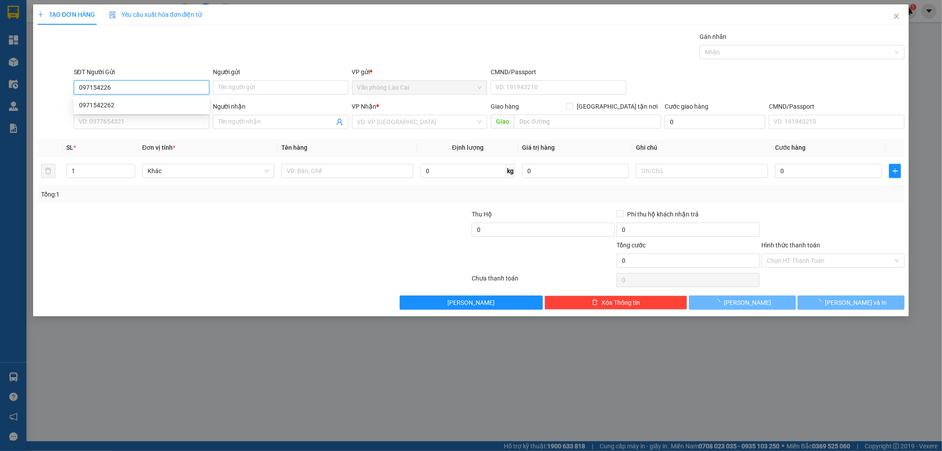
type input "0971542262"
click at [100, 103] on div "0971542262" at bounding box center [141, 105] width 125 height 10
type input "0941361995"
type input "50.000"
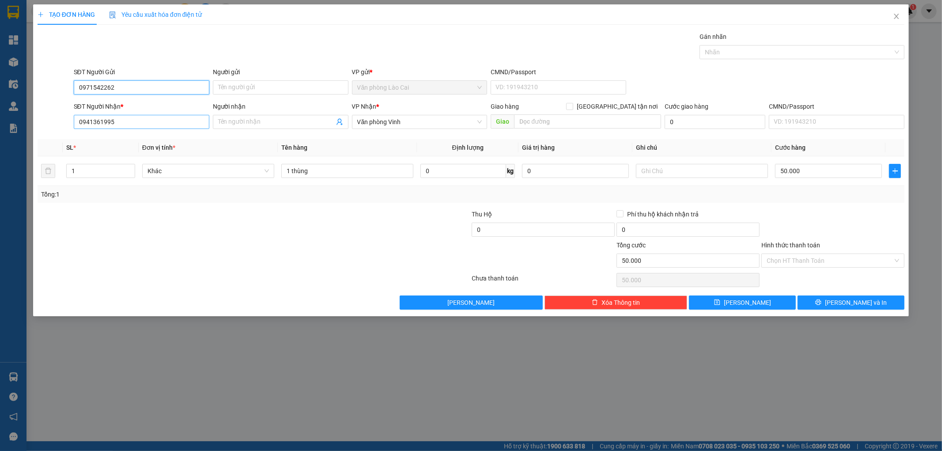
type input "0971542262"
drag, startPoint x: 121, startPoint y: 125, endPoint x: 43, endPoint y: 127, distance: 77.7
click at [43, 127] on div "SĐT Người Nhận * 0941361995 Người nhận Tên người nhận VP Nhận * Văn phòng Vinh …" at bounding box center [471, 117] width 869 height 31
type input "0916457579"
click at [91, 142] on div "0916457579" at bounding box center [141, 140] width 125 height 10
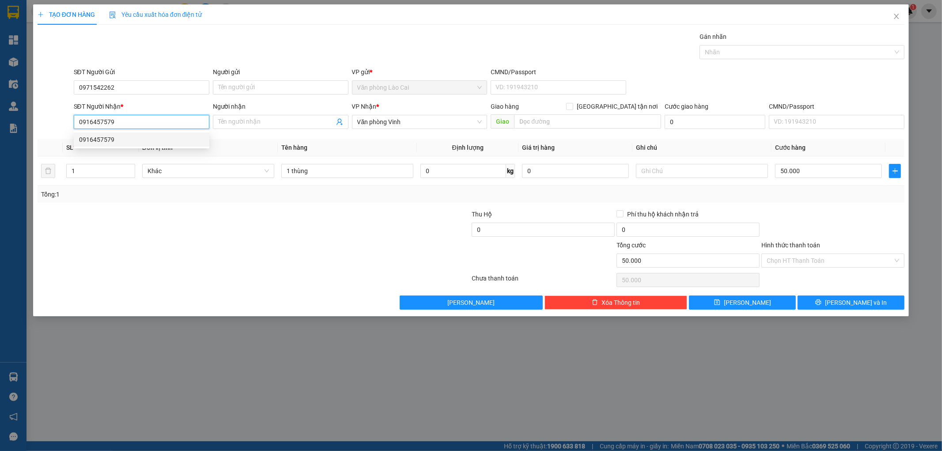
type input "460.000"
type input "0916457579"
drag, startPoint x: 104, startPoint y: 170, endPoint x: 60, endPoint y: 172, distance: 43.7
click at [60, 172] on tr "18 Khác 18 thùng 0 kg 0 460.000" at bounding box center [471, 171] width 867 height 30
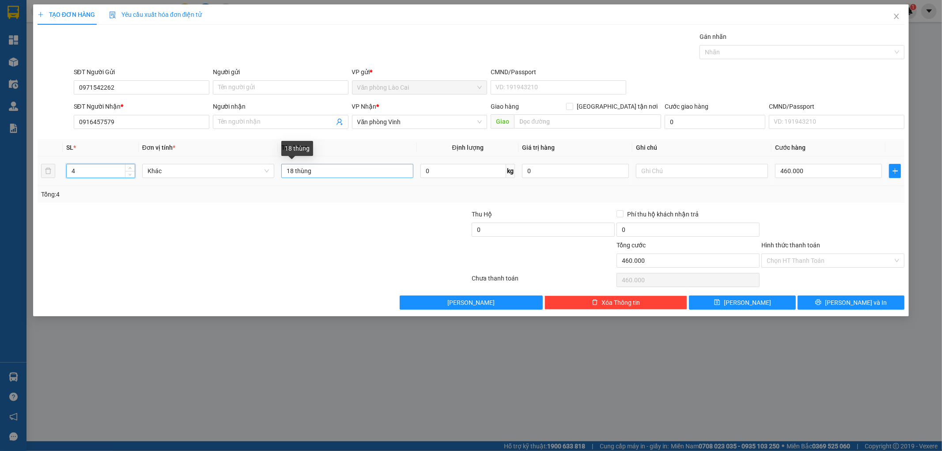
type input "4"
drag, startPoint x: 292, startPoint y: 169, endPoint x: 258, endPoint y: 178, distance: 35.1
click at [262, 178] on tr "4 Khác 18 thùng 0 kg 0 460.000" at bounding box center [471, 171] width 867 height 30
type input "4 thùng"
click at [541, 189] on div "Tổng: 4" at bounding box center [471, 194] width 867 height 17
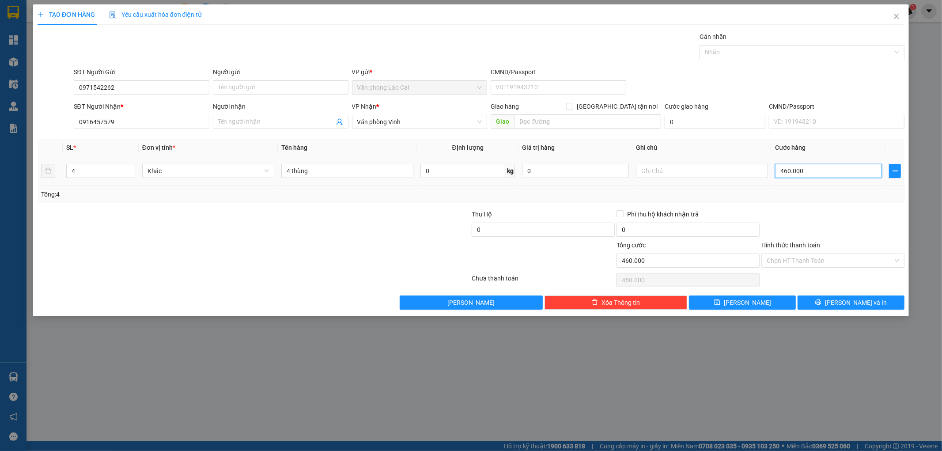
click at [828, 170] on input "460.000" at bounding box center [828, 171] width 107 height 14
type input "1"
type input "16"
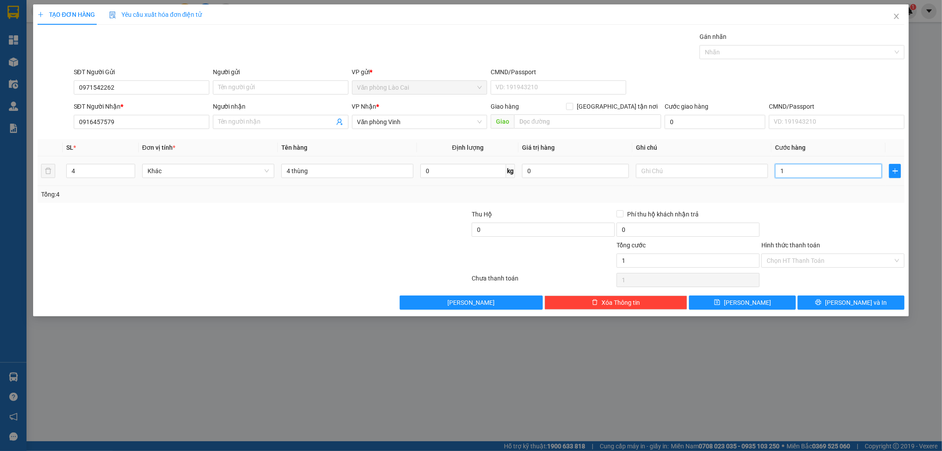
type input "16"
type input "160"
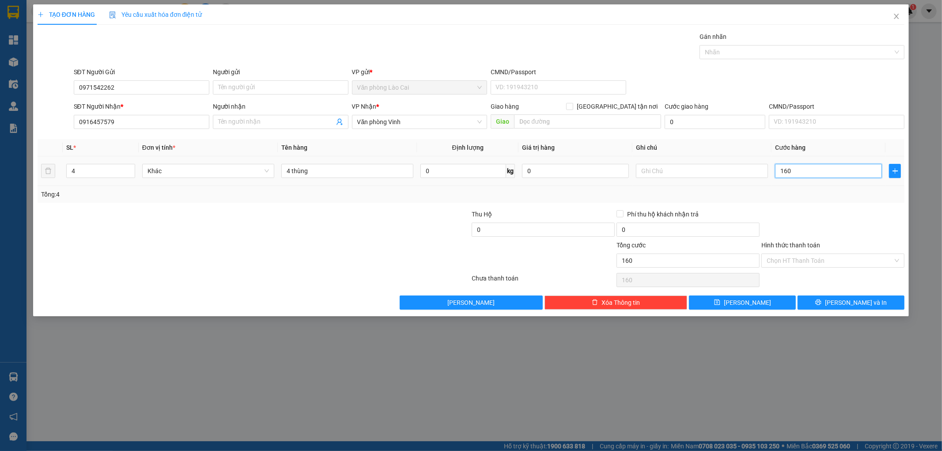
type input "1.600"
type input "16.000"
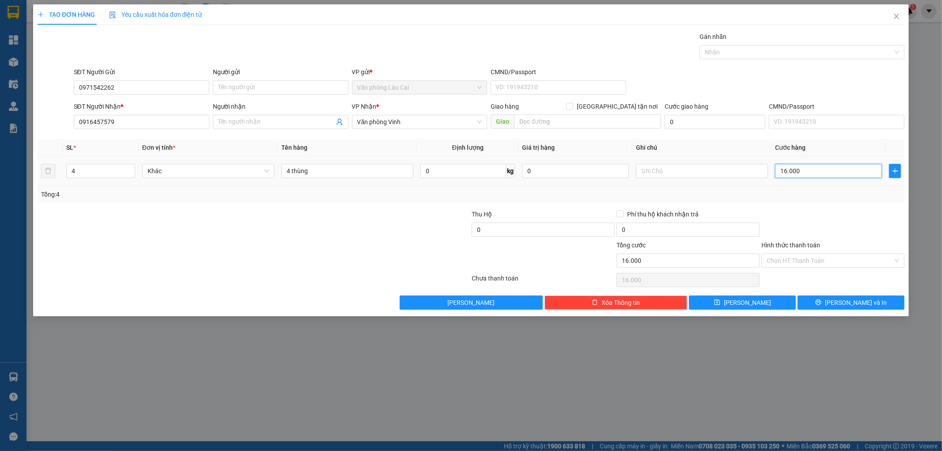
type input "160.000"
click at [768, 305] on button "[PERSON_NAME]" at bounding box center [742, 302] width 107 height 14
type input "0"
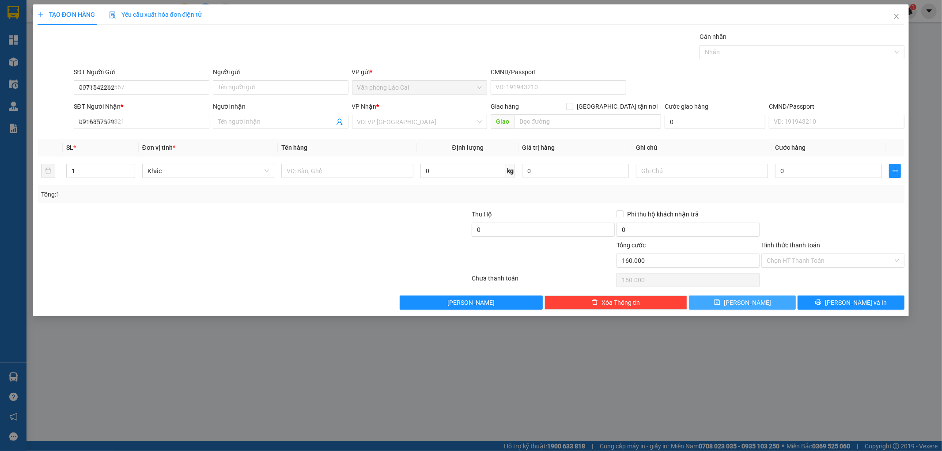
type input "0"
click at [21, 67] on div "TẠO ĐƠN HÀNG Yêu cầu xuất hóa đơn điện tử Transit Pickup Surcharge Ids Transit …" at bounding box center [471, 225] width 942 height 451
click at [899, 16] on icon "close" at bounding box center [896, 16] width 7 height 7
